Goal: Information Seeking & Learning: Compare options

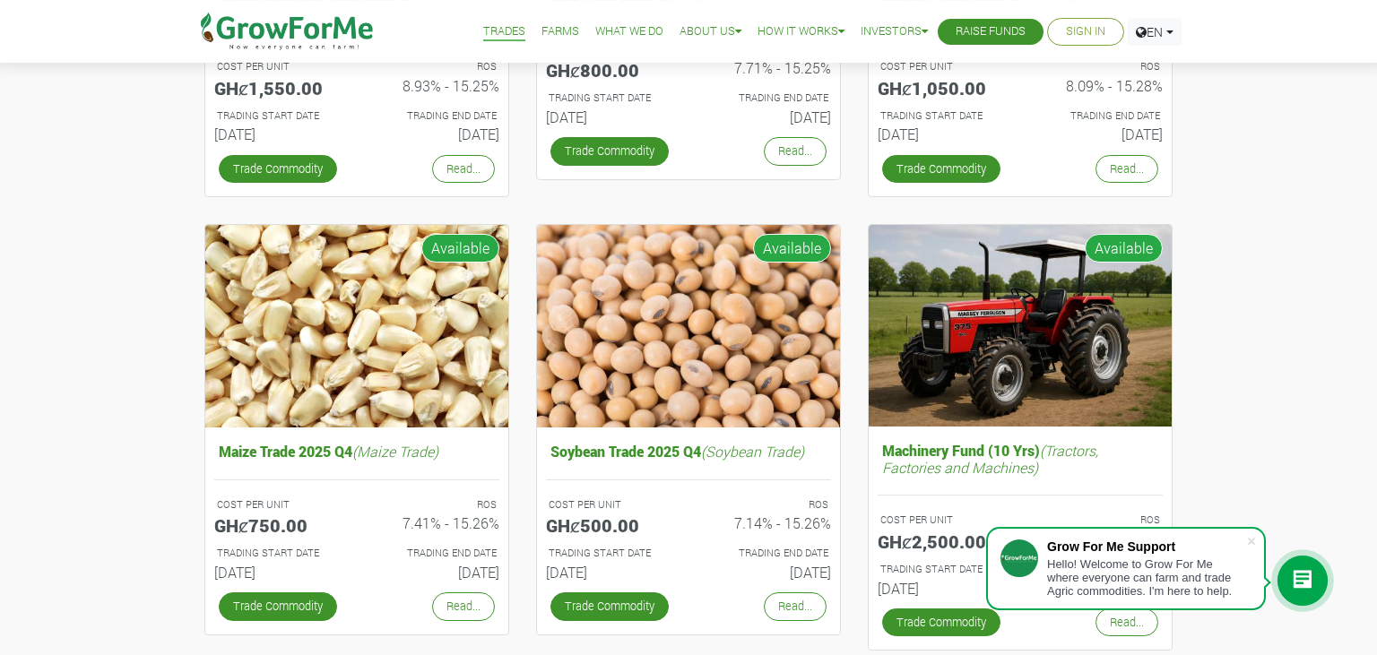
scroll to position [490, 0]
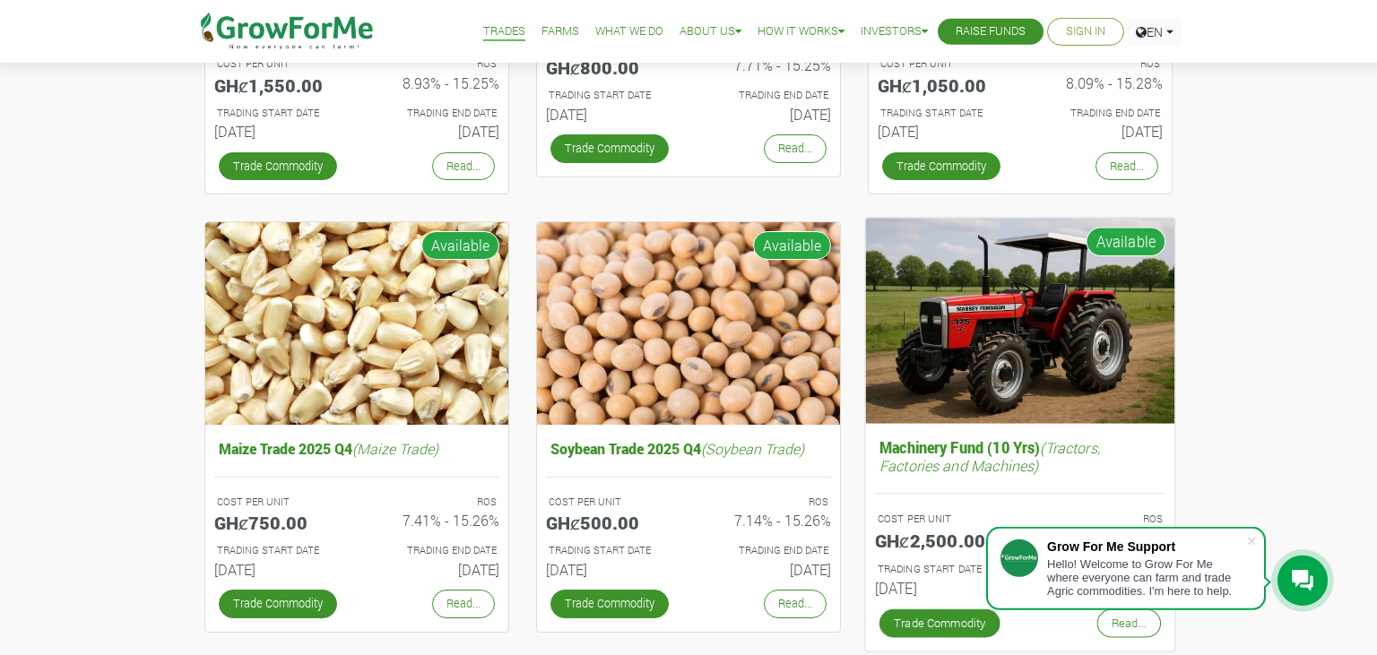
click at [1027, 444] on h5 "Machinery Fund (10 Yrs) (Tractors, Factories and Machines)" at bounding box center [1020, 457] width 291 height 44
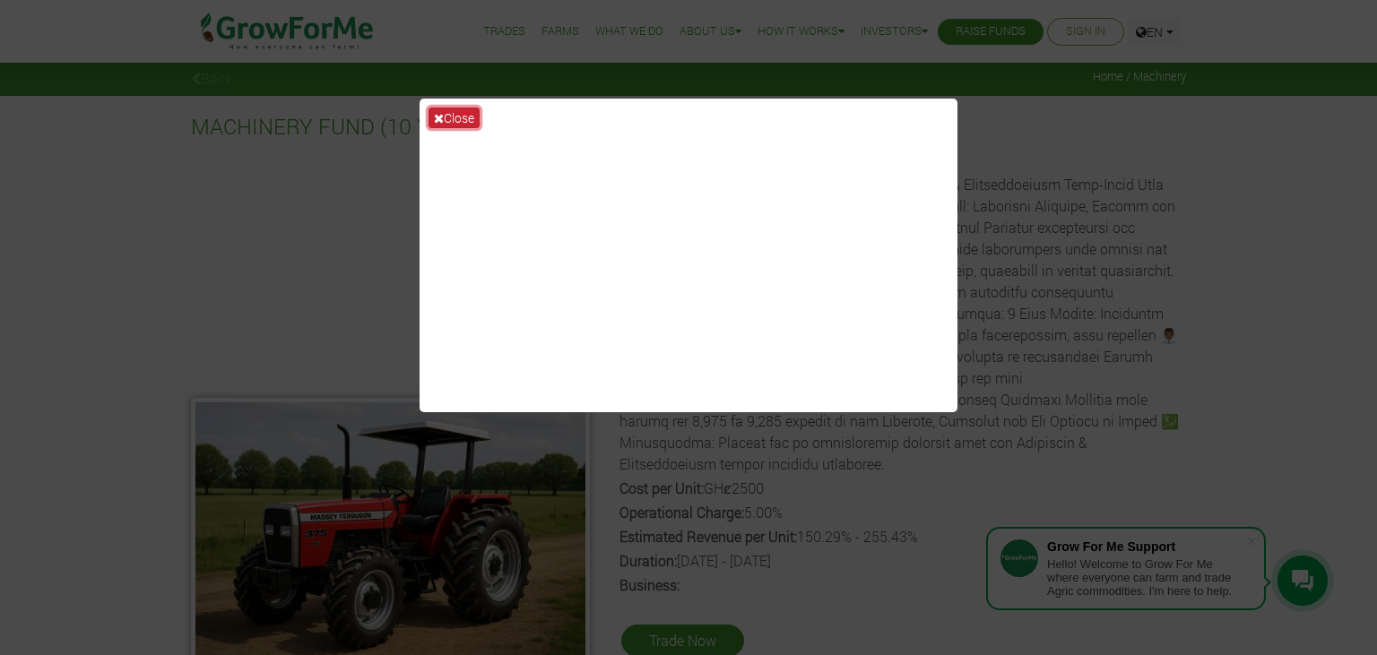
click at [461, 120] on button "Close" at bounding box center [454, 118] width 51 height 21
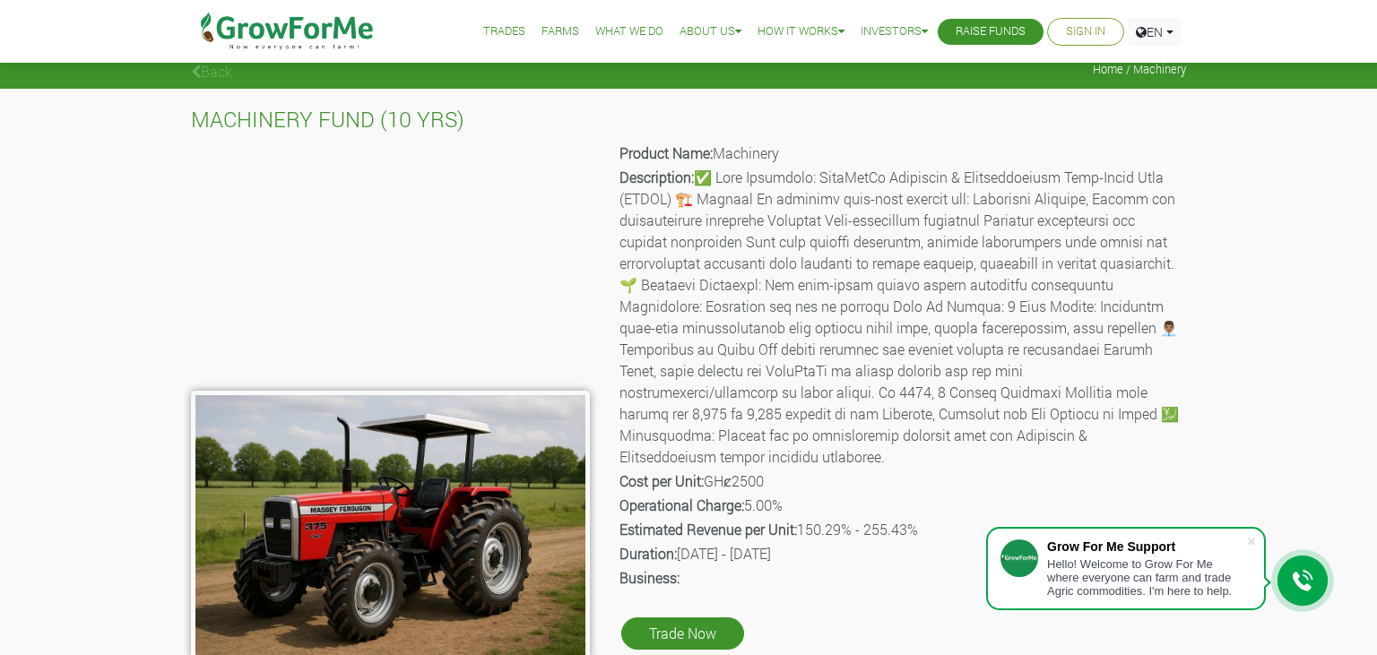
scroll to position [5, 0]
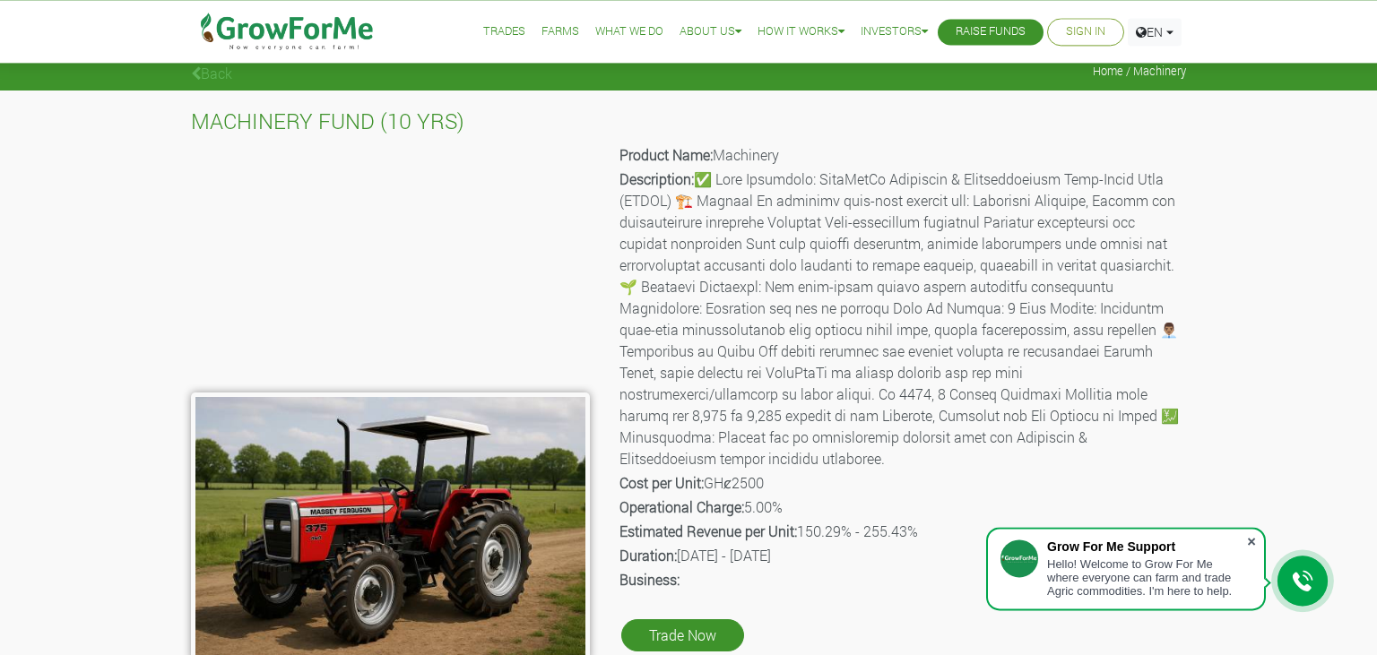
click at [1253, 542] on span at bounding box center [1252, 542] width 18 height 18
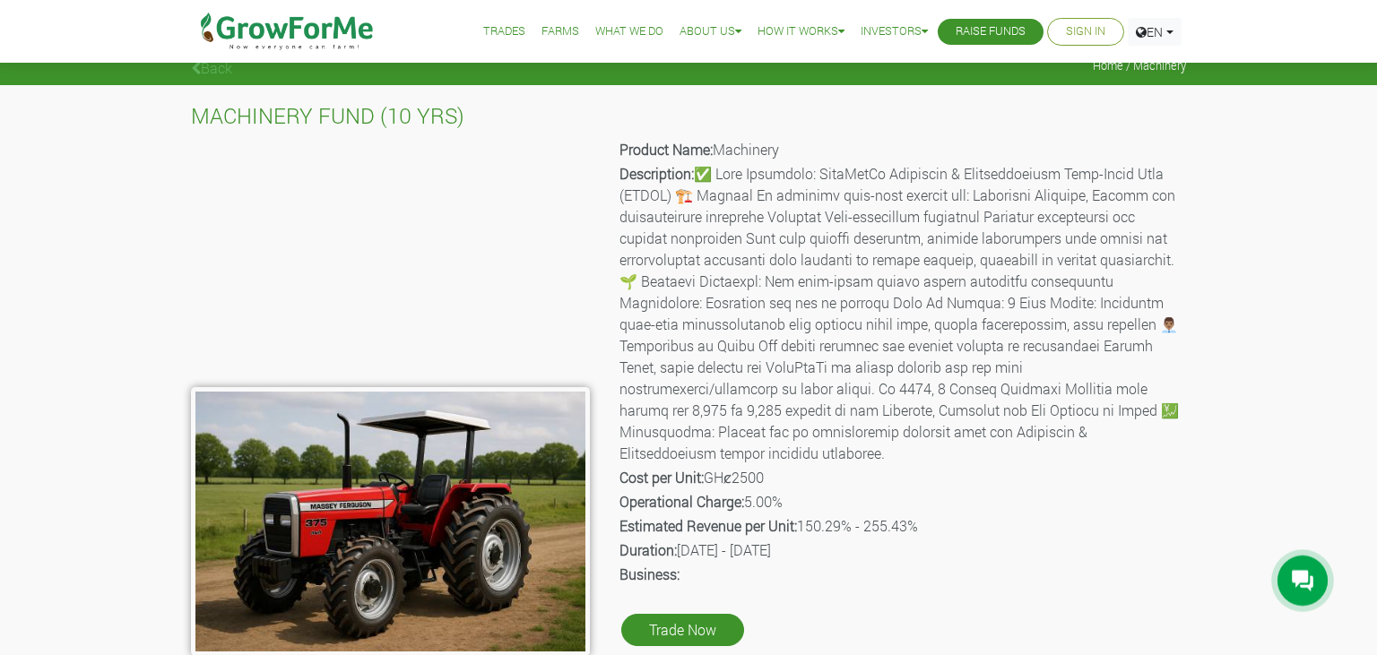
scroll to position [0, 0]
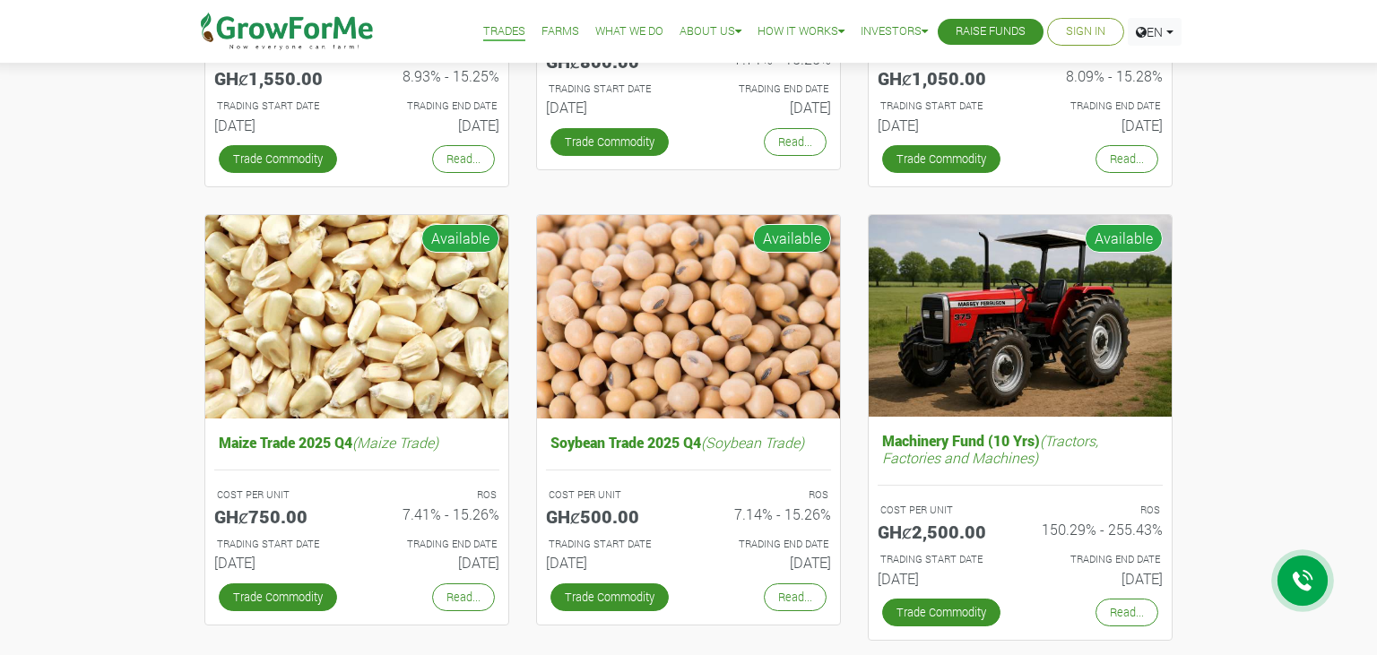
scroll to position [319, 0]
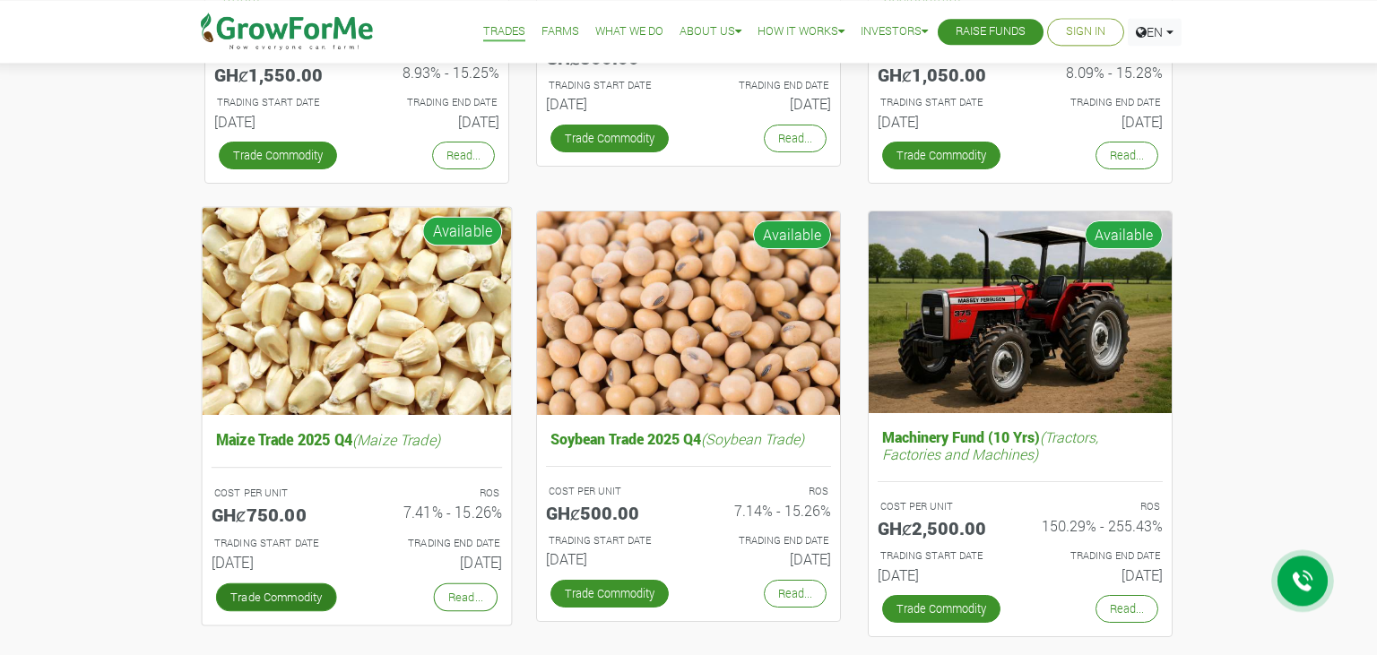
click at [320, 591] on link "Trade Commodity" at bounding box center [276, 597] width 121 height 29
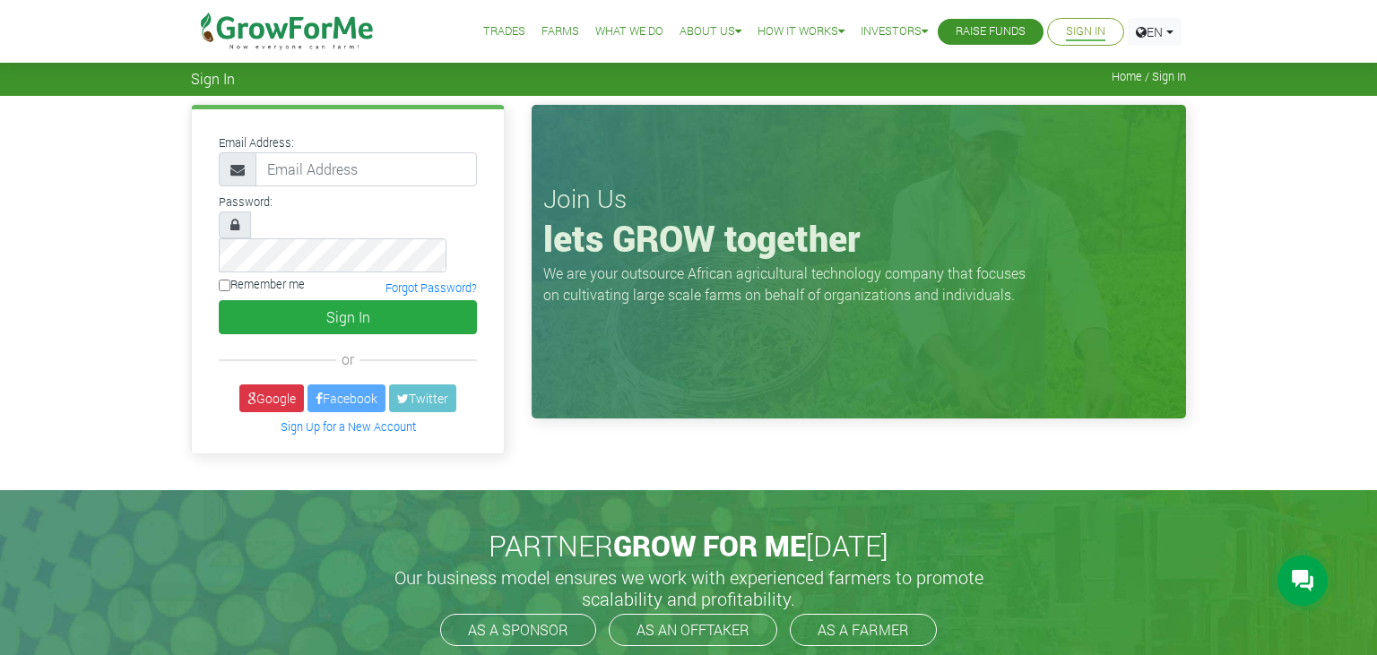
click at [248, 34] on img at bounding box center [287, 31] width 184 height 63
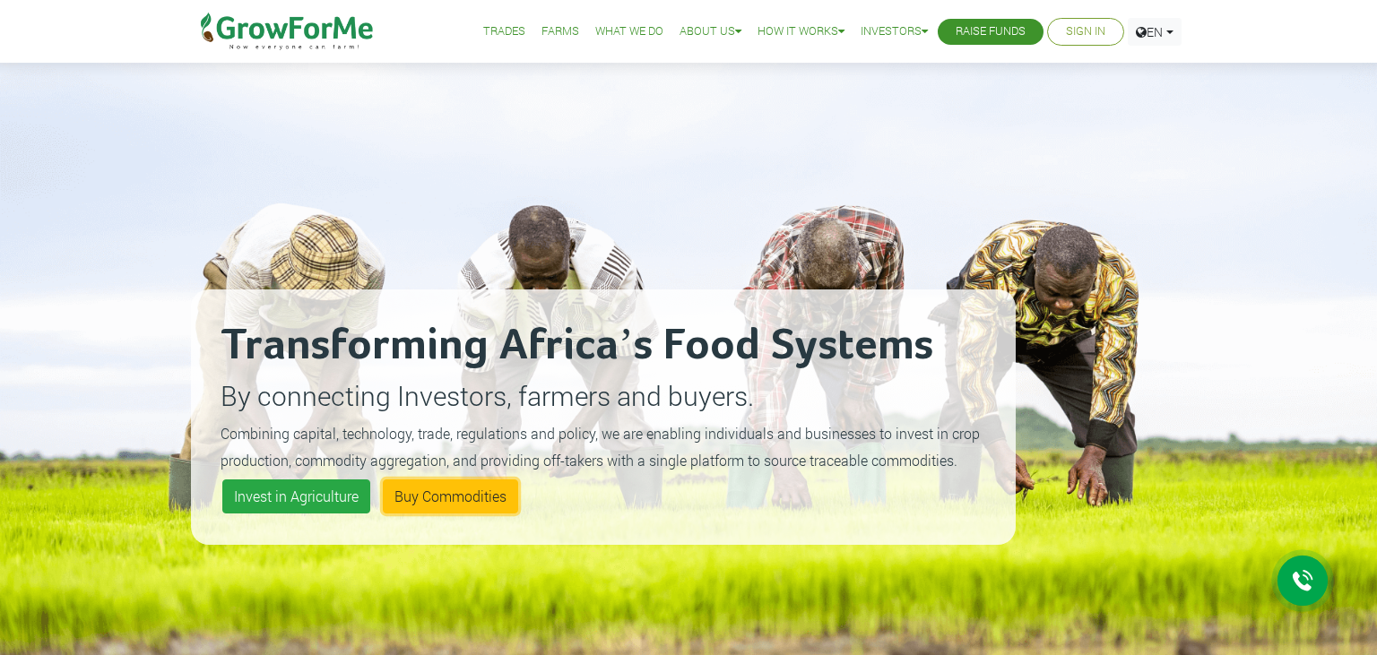
click at [473, 485] on link "Buy Commodities" at bounding box center [450, 497] width 135 height 34
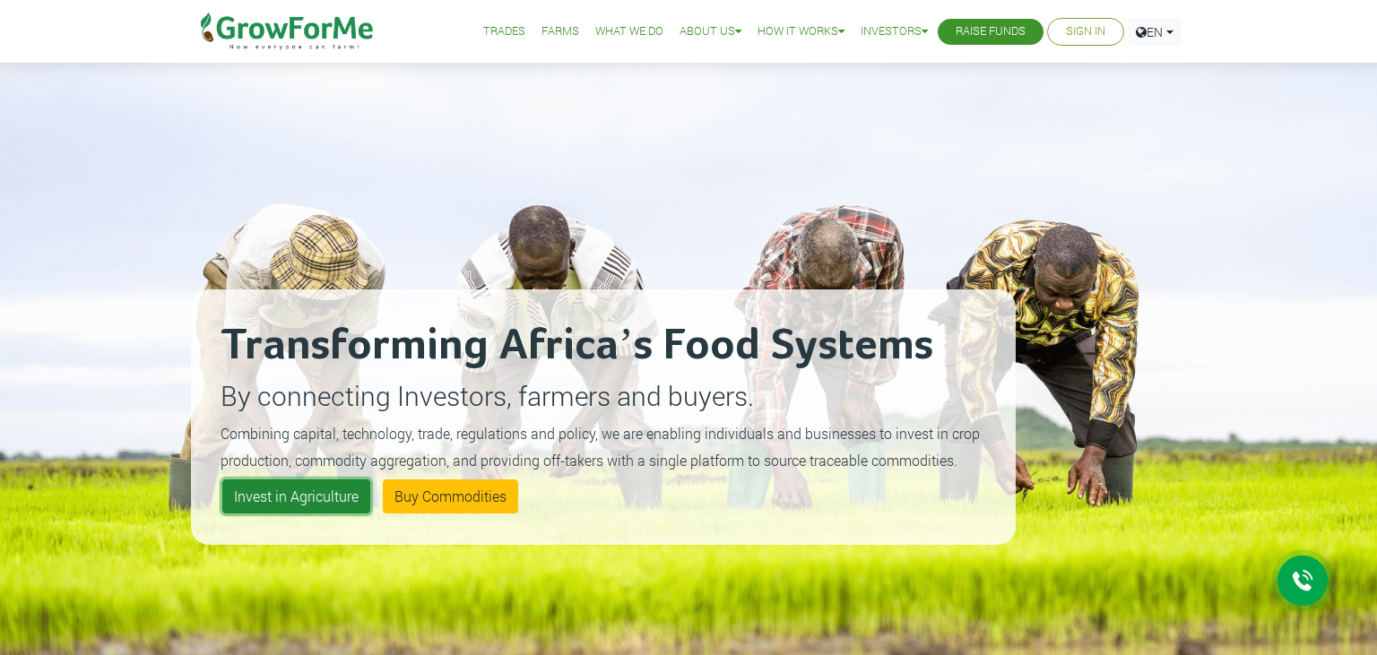
click at [325, 504] on link "Invest in Agriculture" at bounding box center [296, 497] width 148 height 34
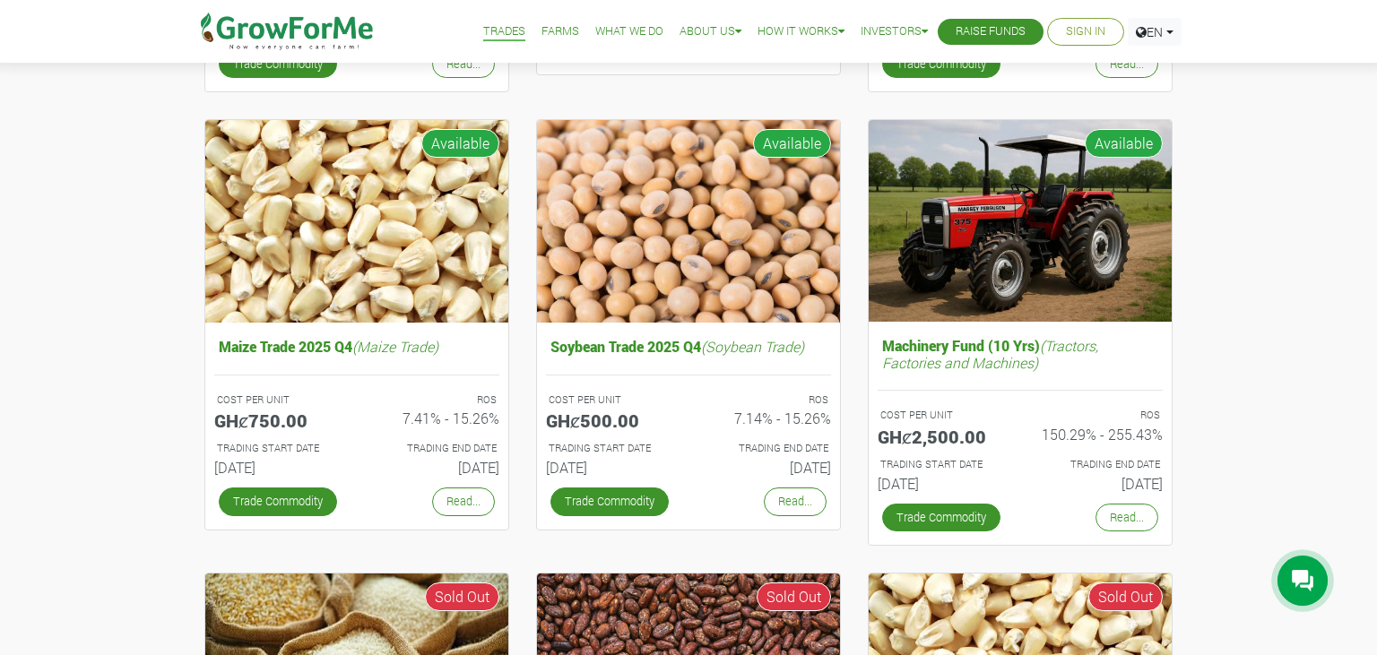
scroll to position [590, 0]
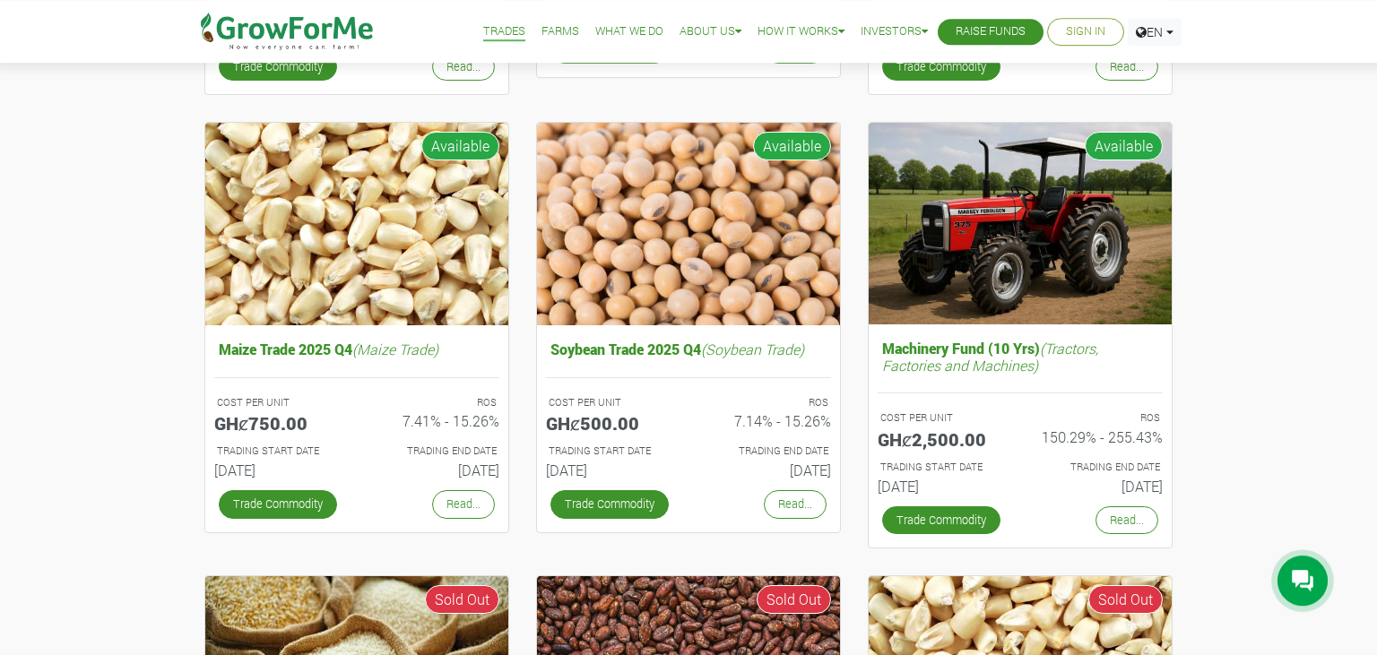
click at [1362, 240] on div "Cocoa/Shearnut Trade 2025 Q4 (Cocoa Trade) COST PER UNIT GHȼ1,550.00 ROS 8.93% …" at bounding box center [688, 508] width 1377 height 1737
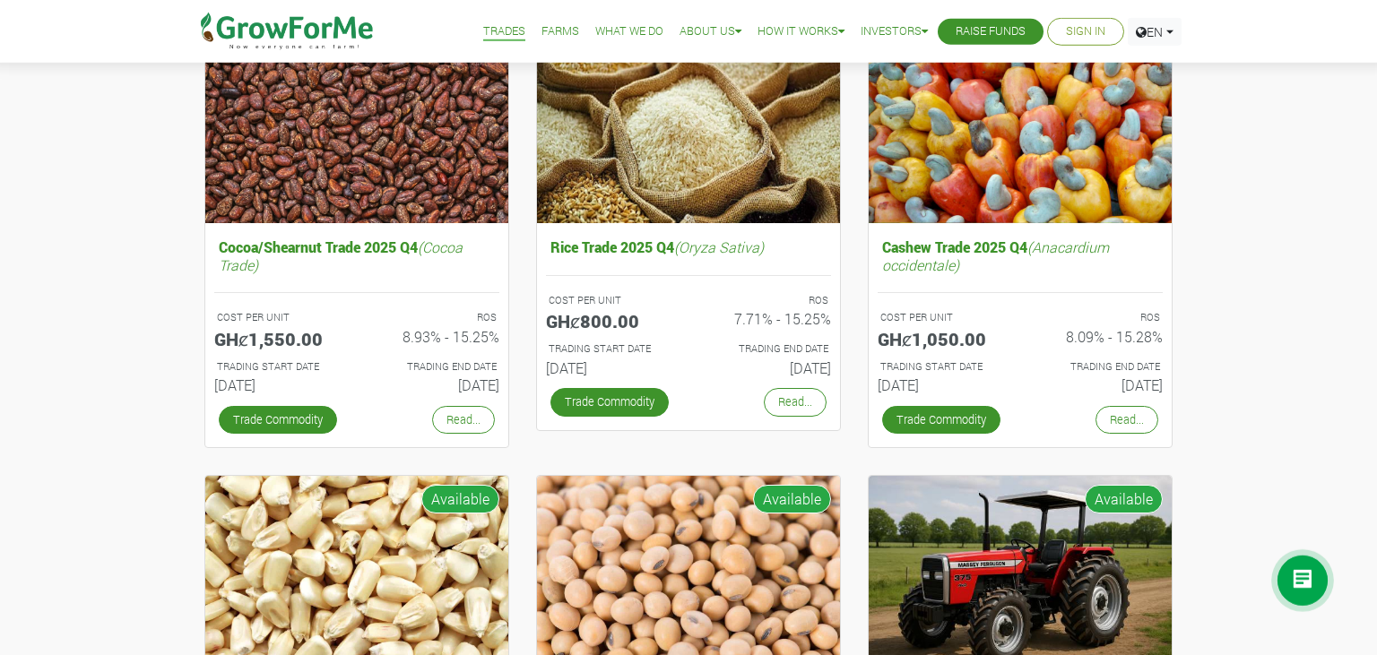
scroll to position [234, 0]
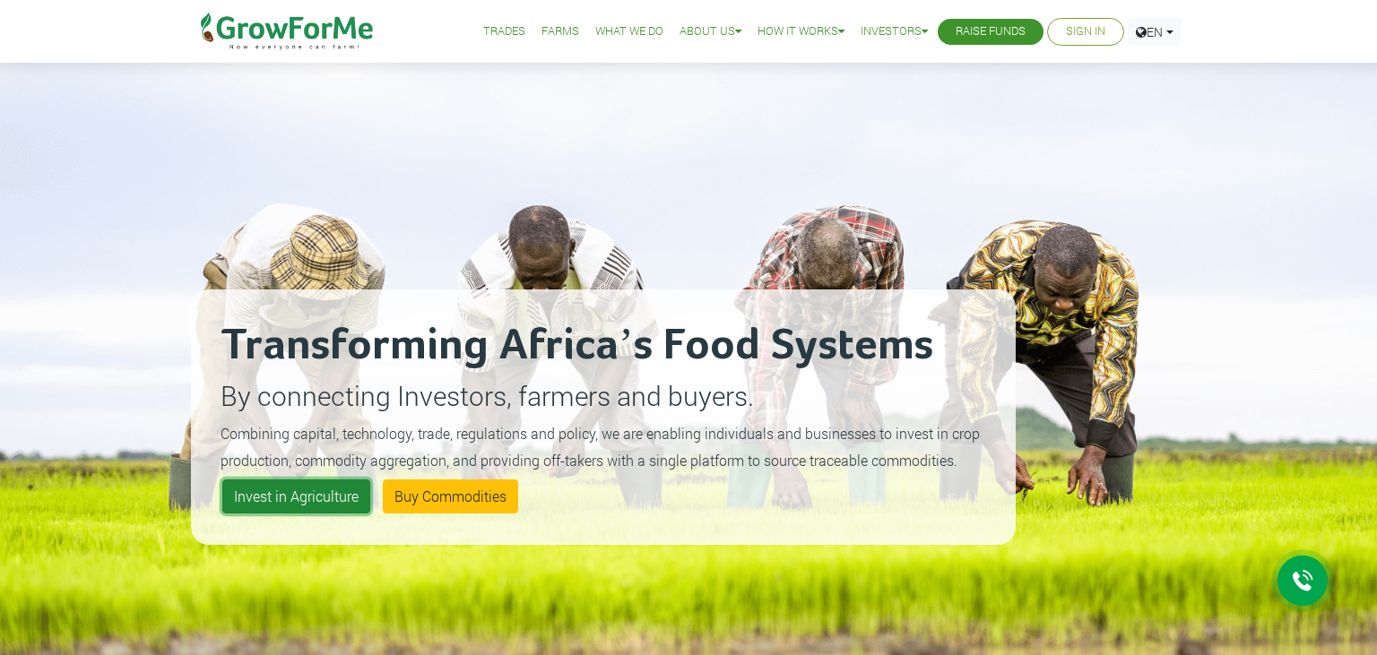
click at [307, 500] on link "Invest in Agriculture" at bounding box center [296, 497] width 148 height 34
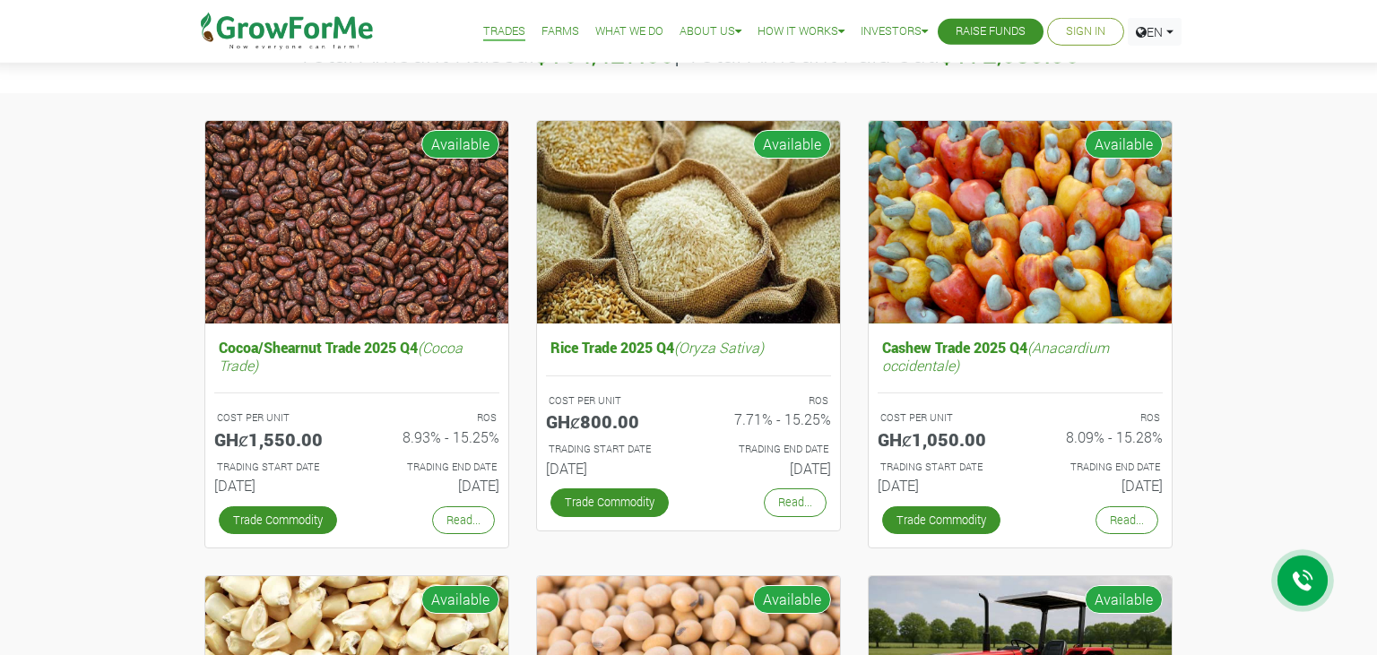
scroll to position [140, 0]
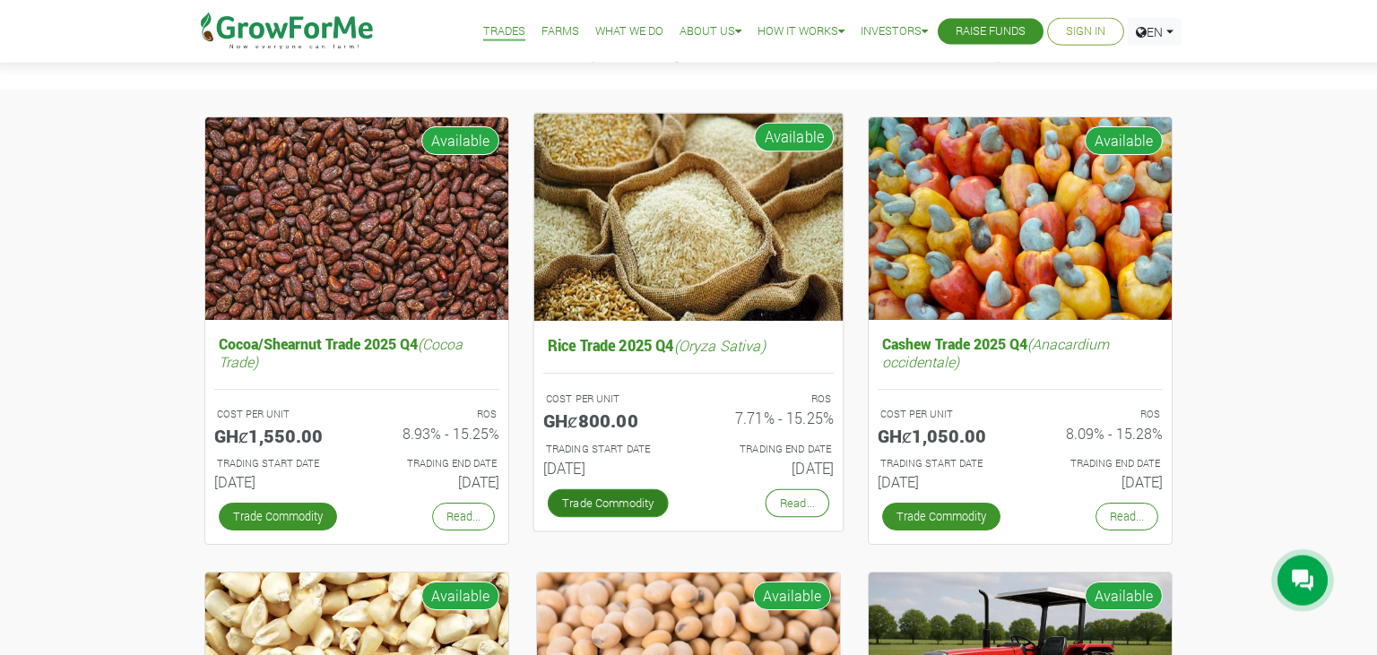
click at [669, 502] on link "Trade Commodity" at bounding box center [608, 503] width 121 height 29
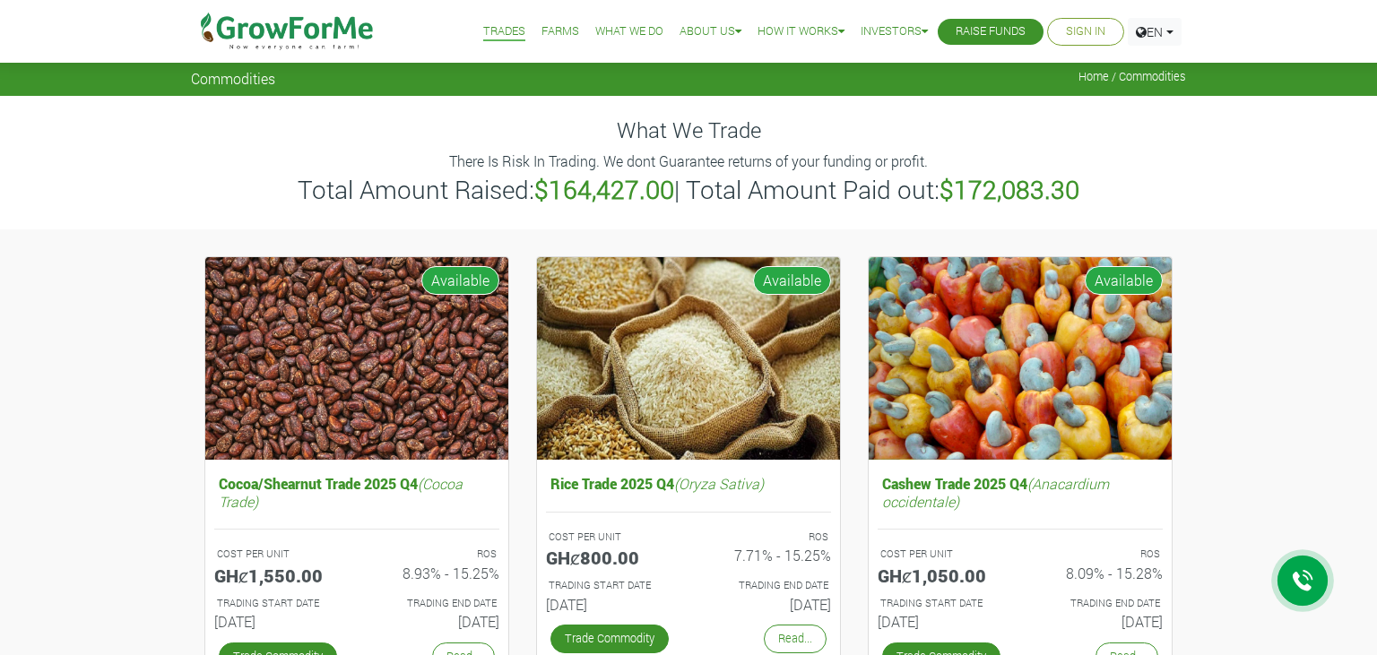
scroll to position [140, 0]
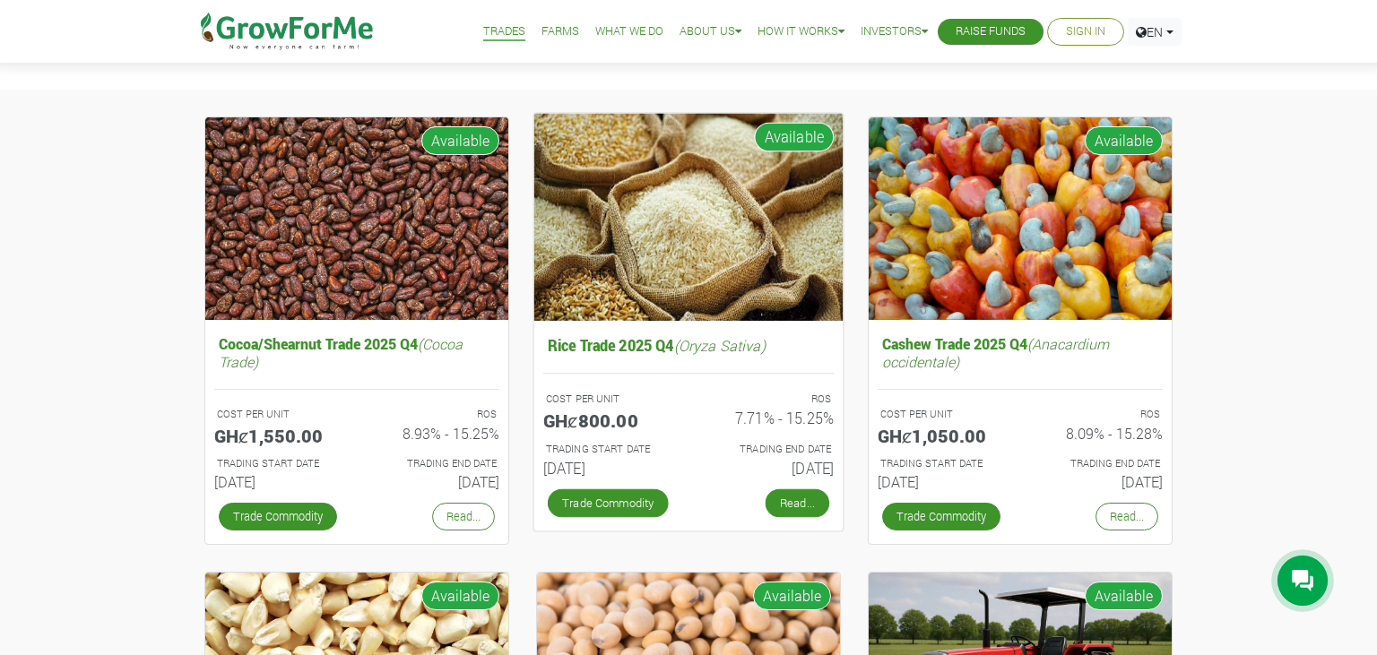
click at [788, 505] on link "Read..." at bounding box center [798, 503] width 64 height 29
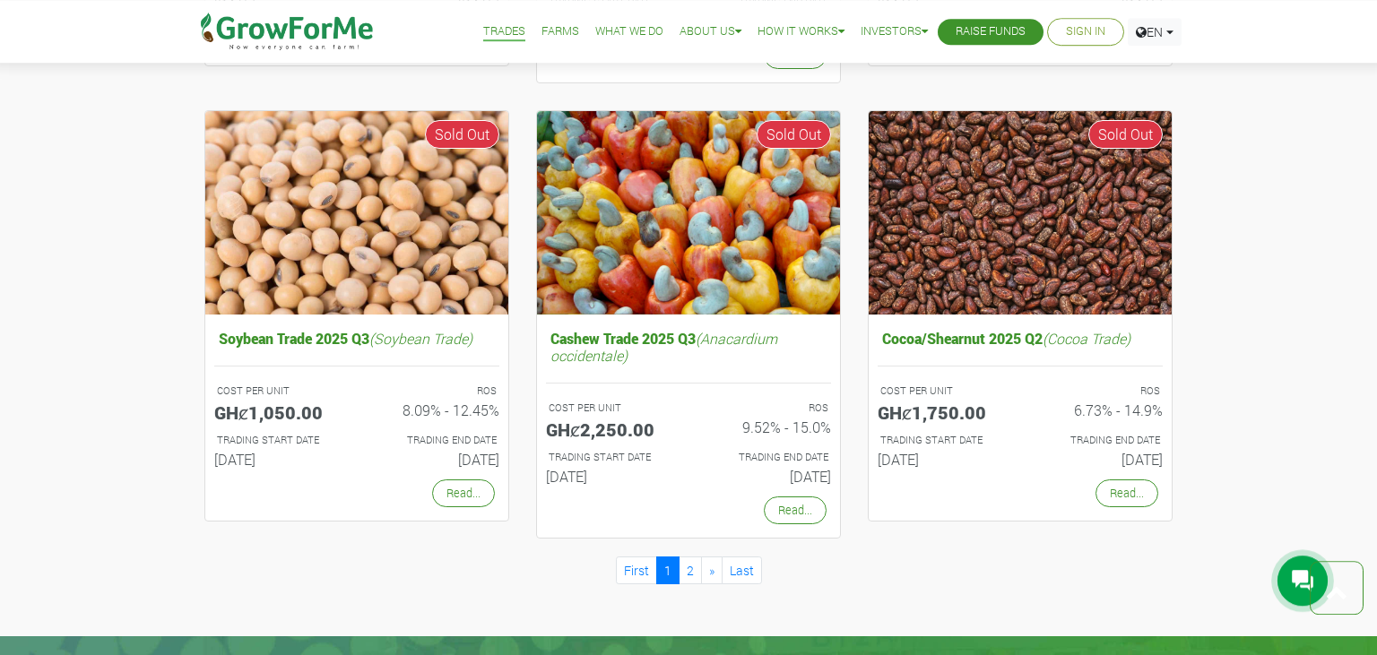
scroll to position [1514, 0]
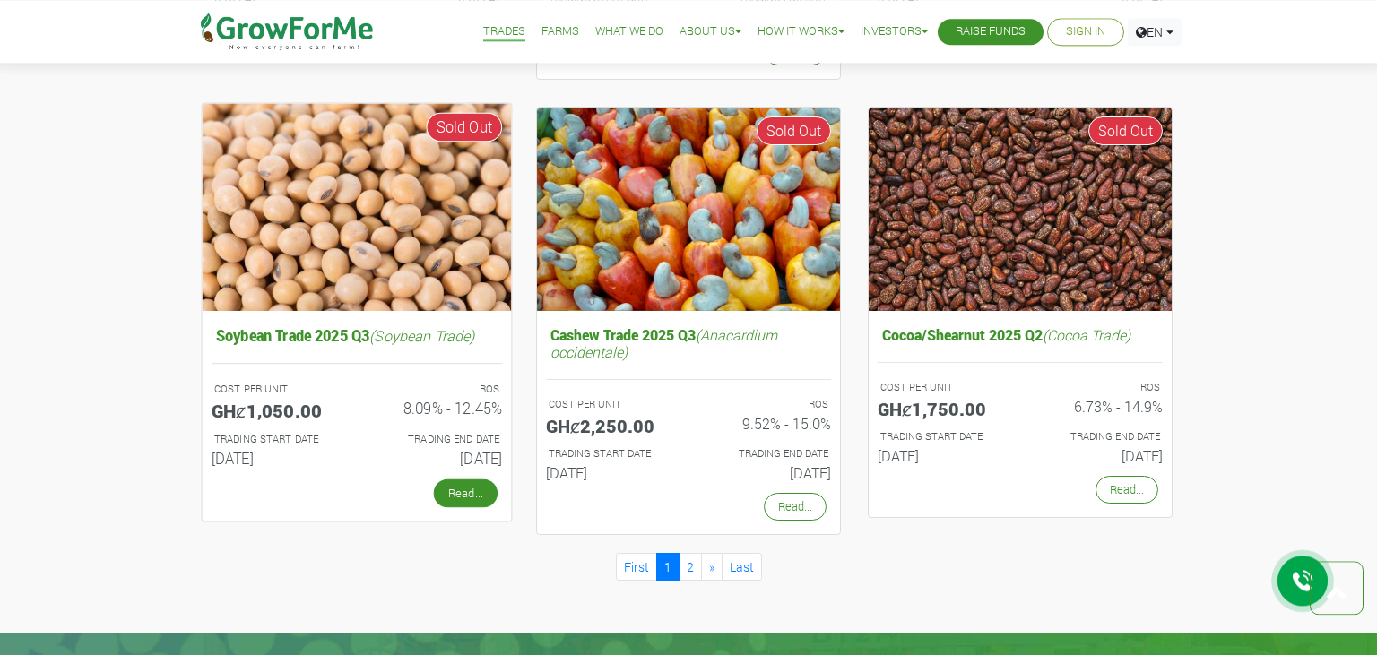
click at [476, 488] on link "Read..." at bounding box center [466, 494] width 64 height 29
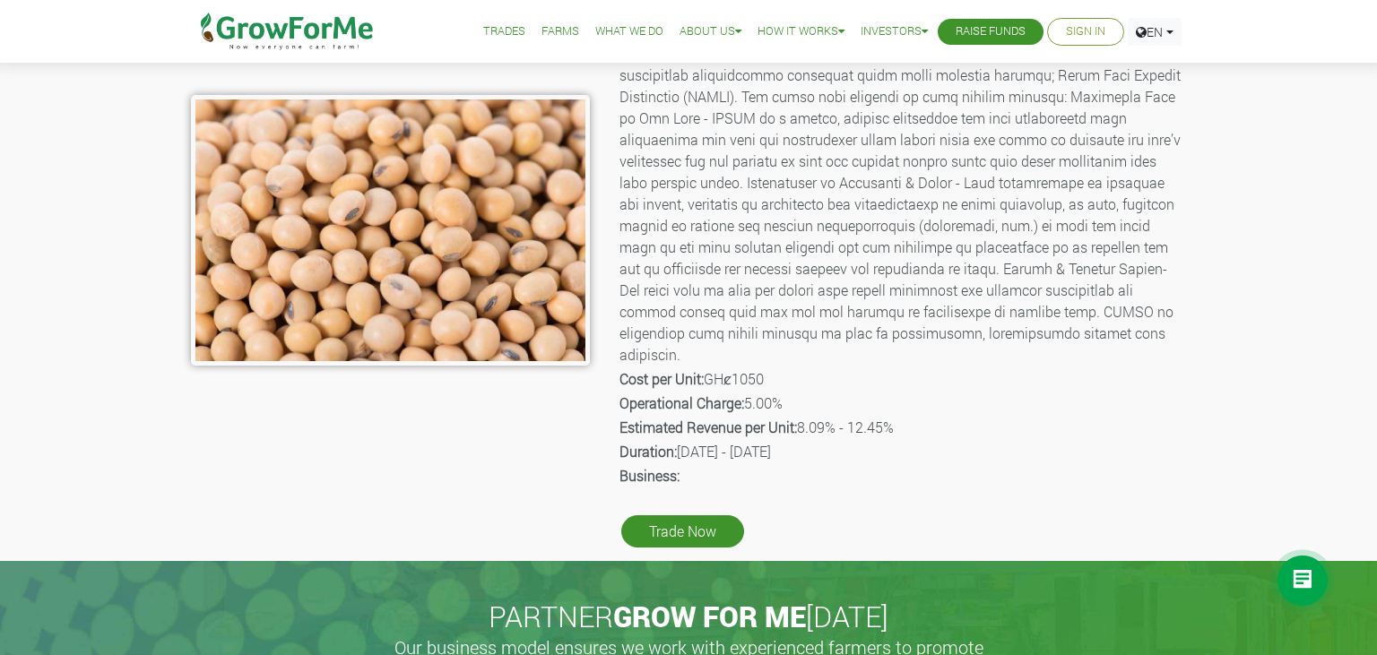
scroll to position [301, 0]
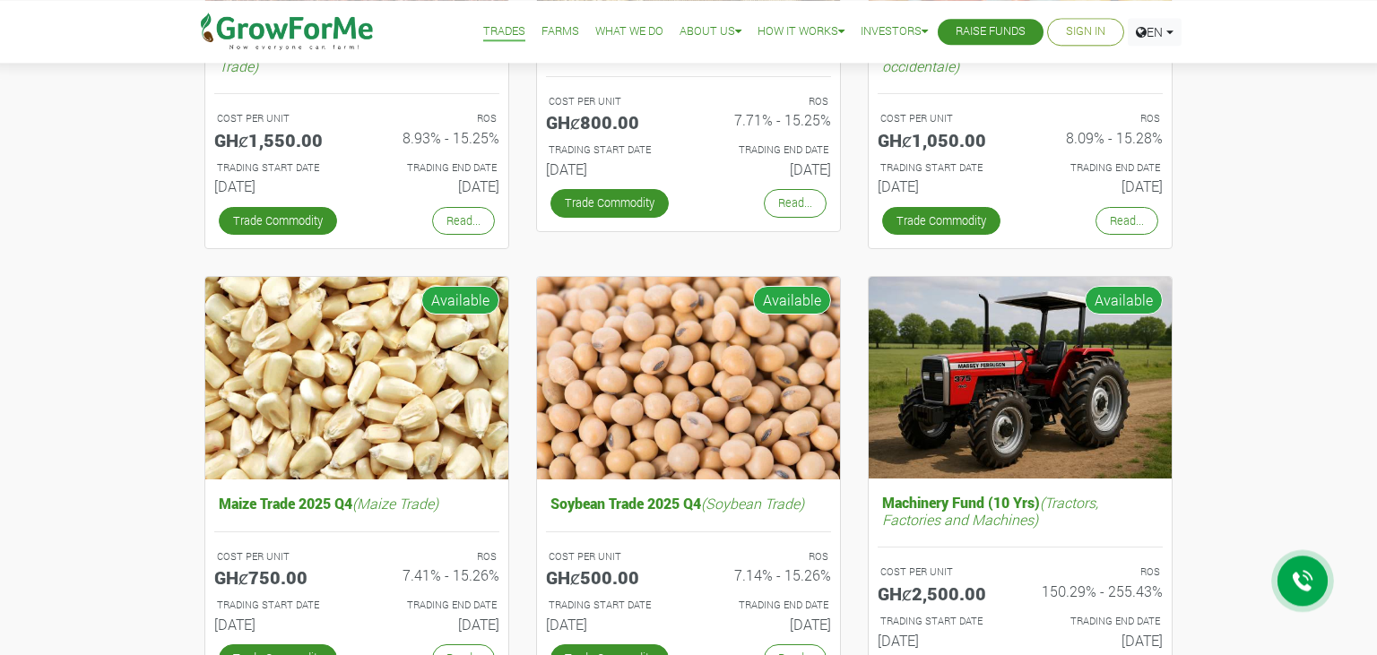
scroll to position [470, 0]
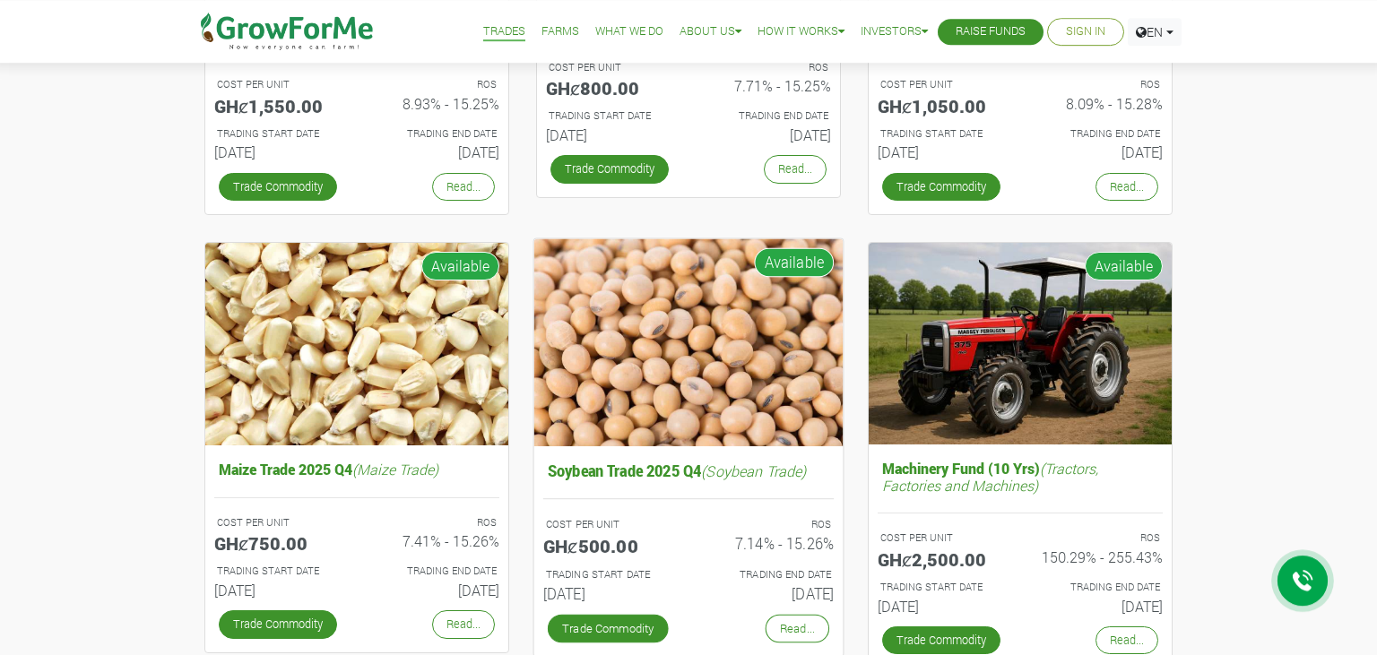
click at [794, 551] on h6 "7.14% - 15.26%" at bounding box center [768, 543] width 132 height 18
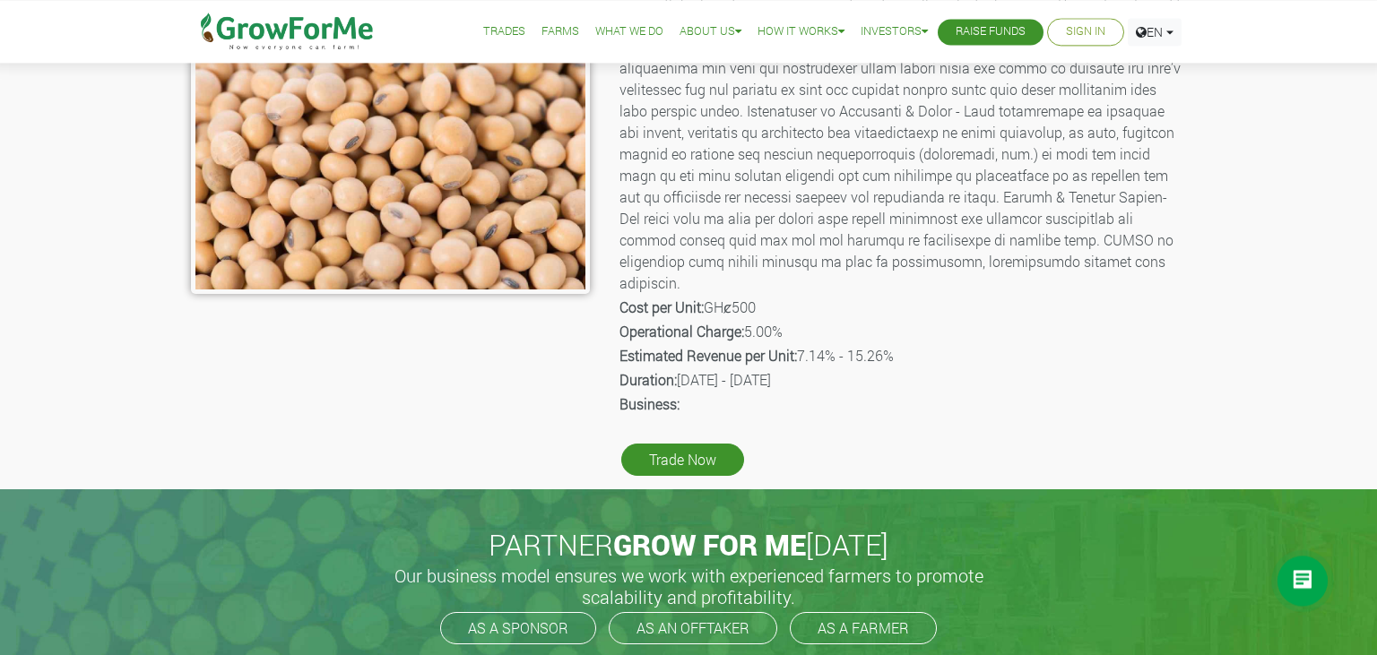
scroll to position [362, 0]
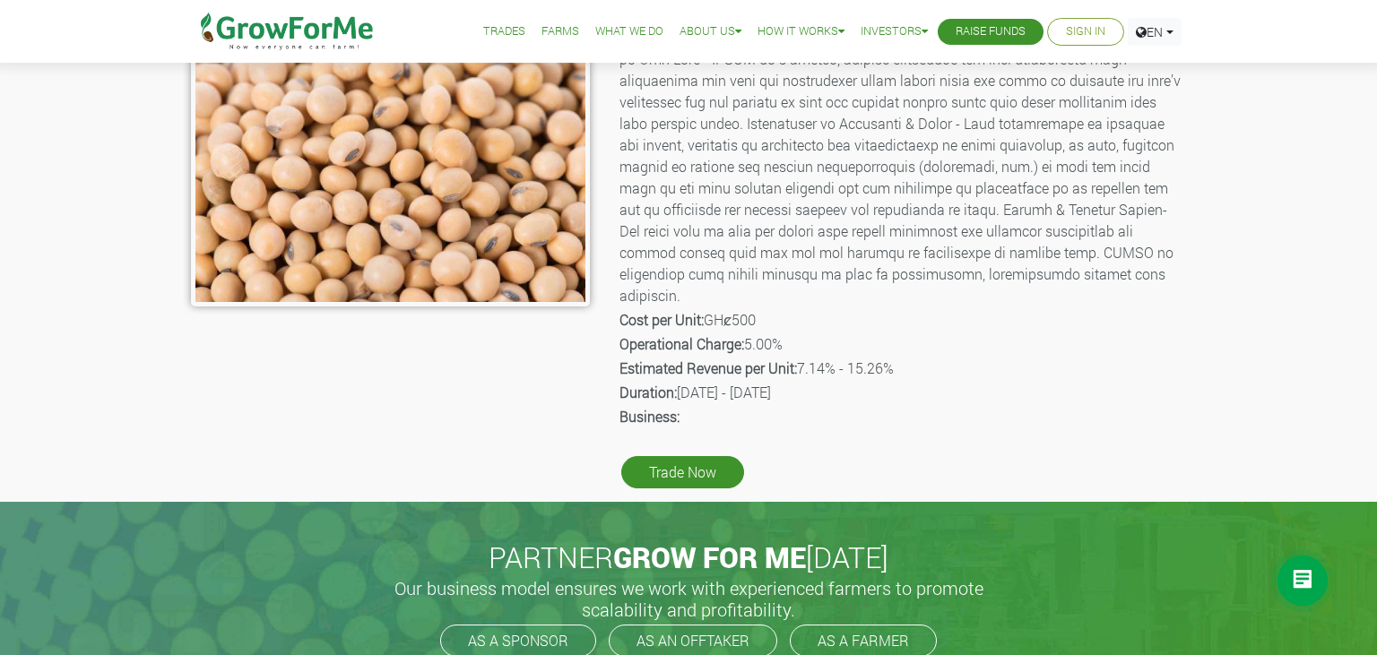
click at [622, 310] on b "Cost per Unit:" at bounding box center [662, 319] width 84 height 19
drag, startPoint x: 622, startPoint y: 297, endPoint x: 877, endPoint y: 374, distance: 266.1
click at [877, 374] on div "Product Name: Soybean Trade Description: Cost per Unit: GHȼ500 Operational Char…" at bounding box center [901, 139] width 596 height 708
copy div "Cost per Unit: GHȼ500 Operational Charge: 5.00% Estimated Revenue per Unit: 7.1…"
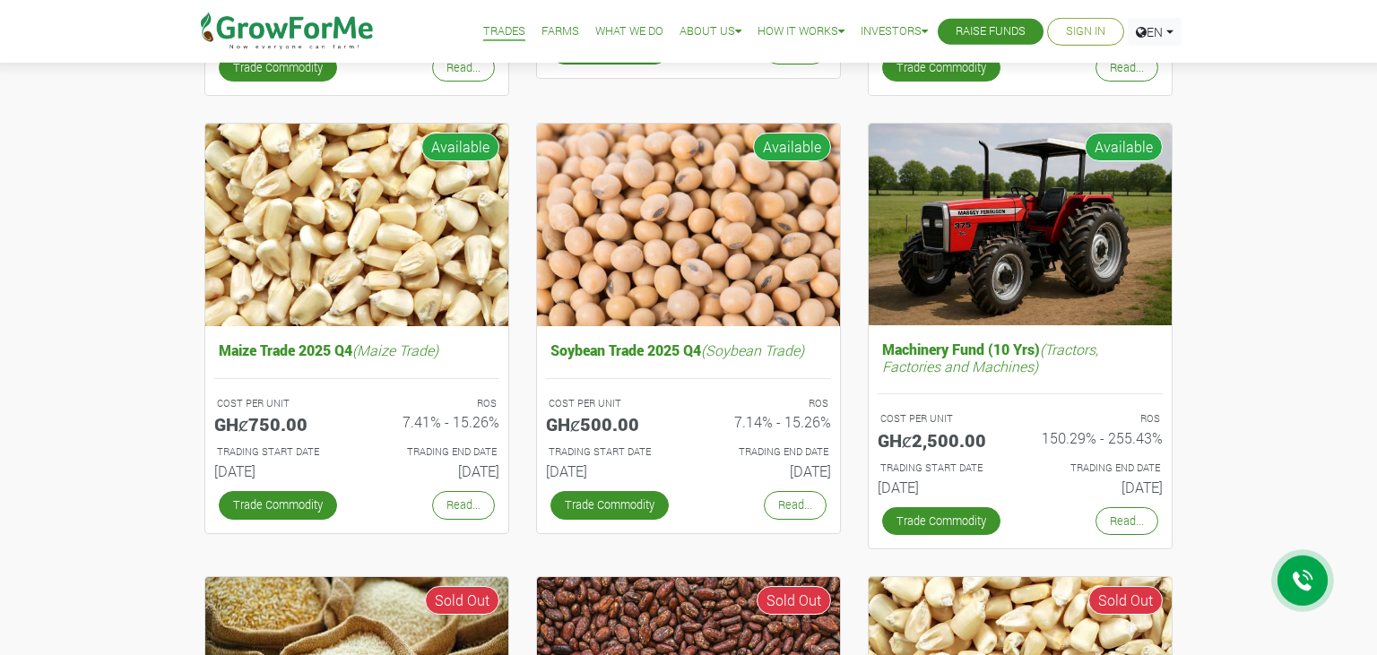
scroll to position [593, 0]
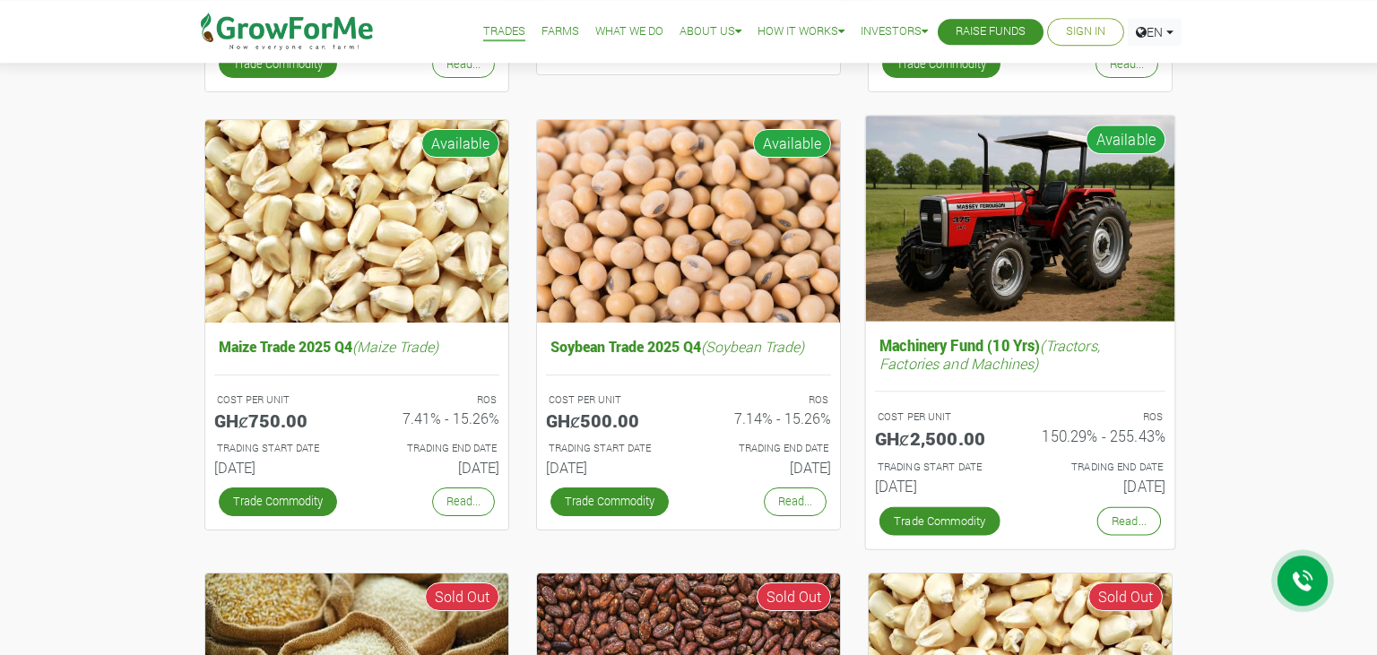
click at [963, 452] on div "COST PER UNIT GHȼ2,500.00" at bounding box center [941, 432] width 159 height 50
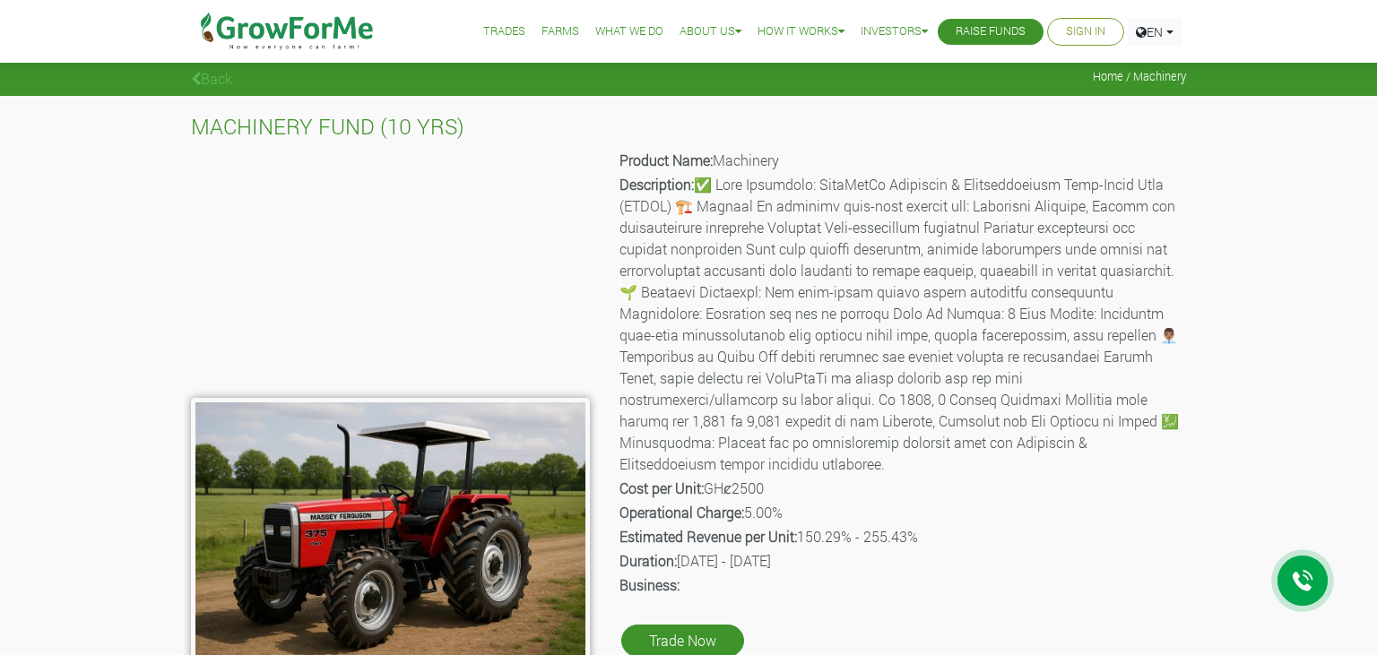
click at [620, 479] on b "Cost per Unit:" at bounding box center [662, 488] width 84 height 19
drag, startPoint x: 620, startPoint y: 470, endPoint x: 889, endPoint y: 538, distance: 276.6
click at [889, 538] on div "Product Name: Machinery Description: Cost per Unit: GHȼ2500 Operational Charge:…" at bounding box center [901, 407] width 596 height 520
copy div "Cost per Unit: GHȼ2500 Operational Charge: 5.00% Estimated Revenue per Unit: 15…"
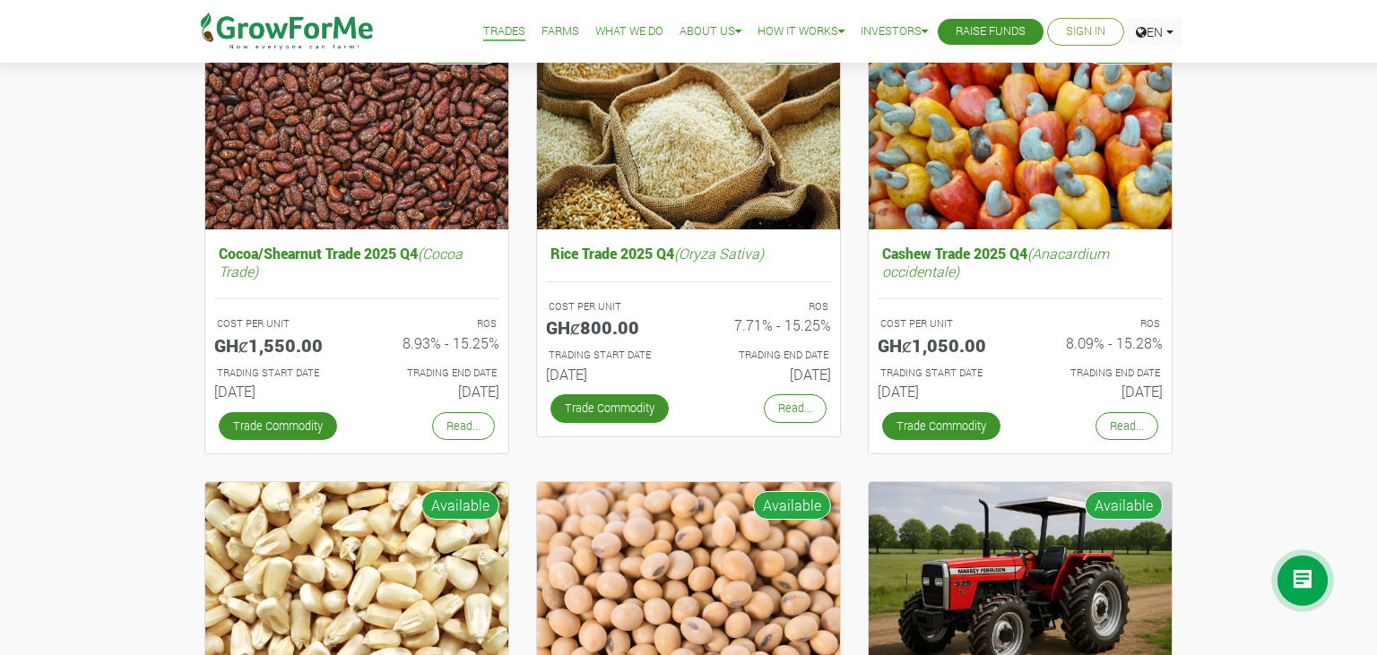
scroll to position [243, 0]
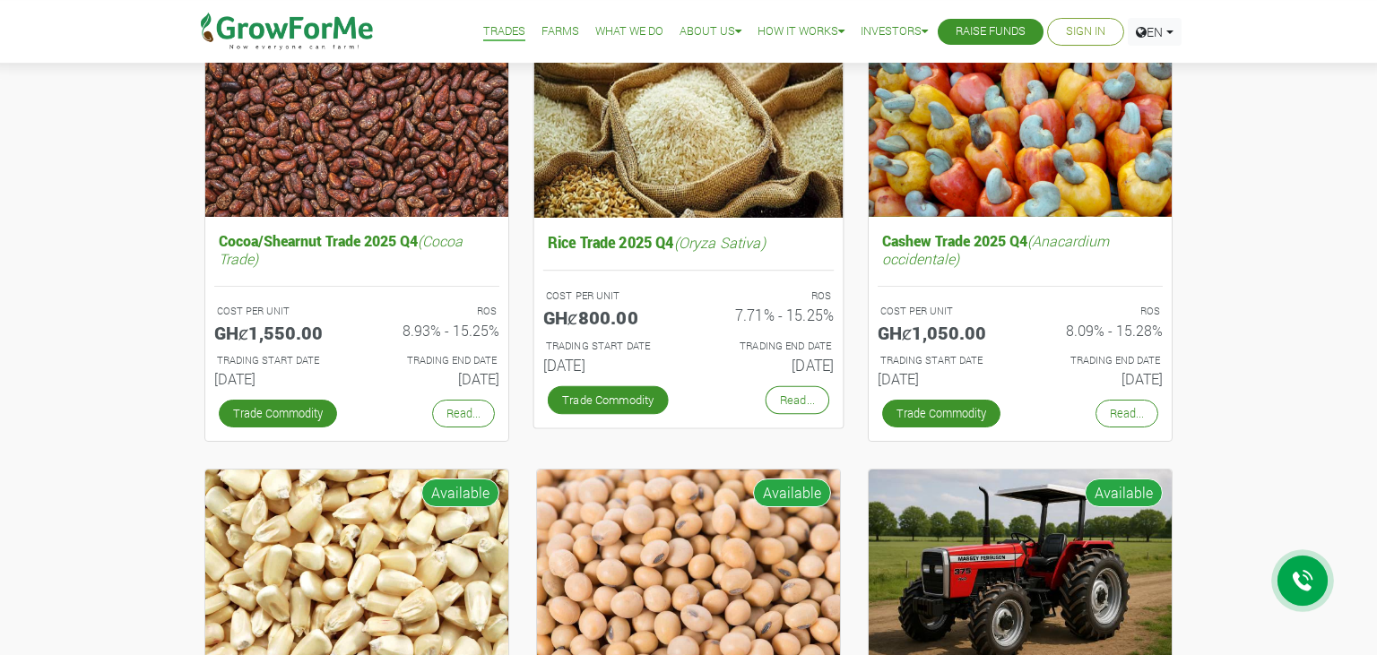
click at [786, 333] on div "ROS 7.71% - 15.25%" at bounding box center [768, 310] width 159 height 50
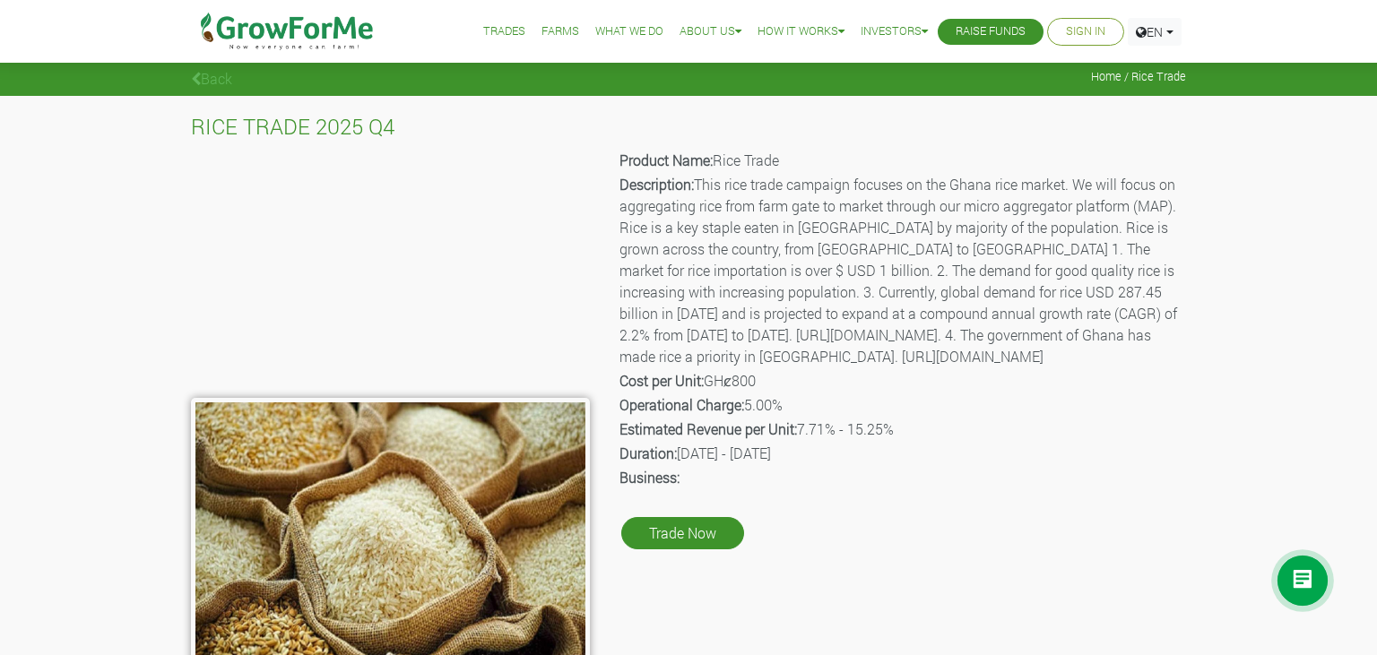
click at [623, 390] on b "Cost per Unit:" at bounding box center [662, 380] width 84 height 19
drag, startPoint x: 619, startPoint y: 425, endPoint x: 802, endPoint y: 515, distance: 203.7
click at [802, 515] on div "Product Name: Rice Trade Description: This rice trade campaign focuses on the G…" at bounding box center [901, 408] width 596 height 522
copy div "Cost per Unit: GHȼ800 Operational Charge: 5.00% Estimated Revenue per Unit: 7.7…"
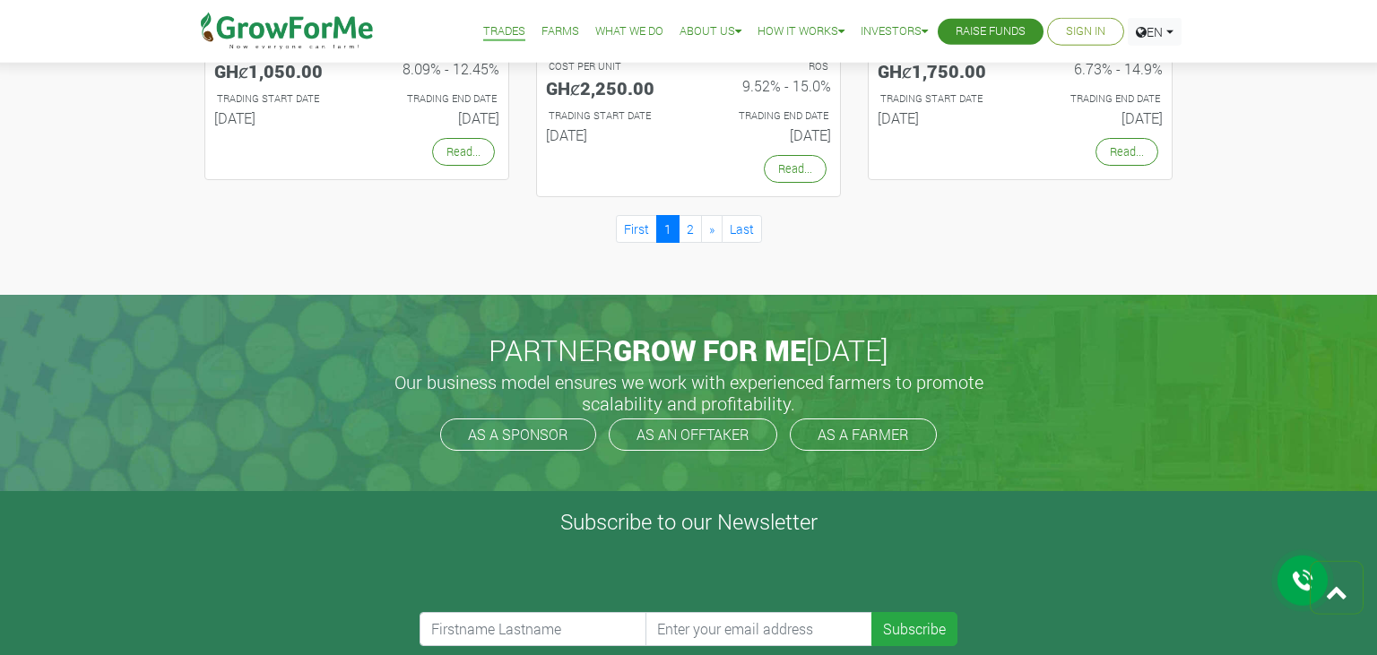
scroll to position [1928, 0]
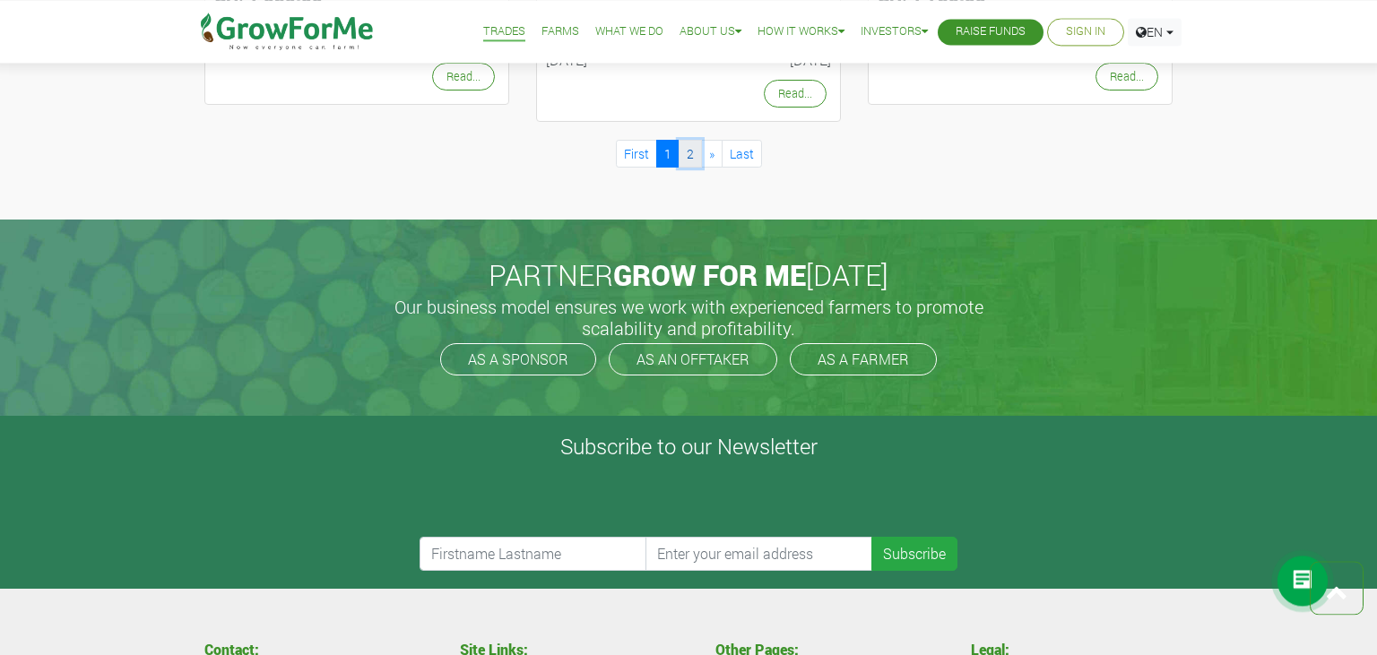
click at [694, 159] on link "2" at bounding box center [690, 154] width 23 height 28
